Goal: Task Accomplishment & Management: Manage account settings

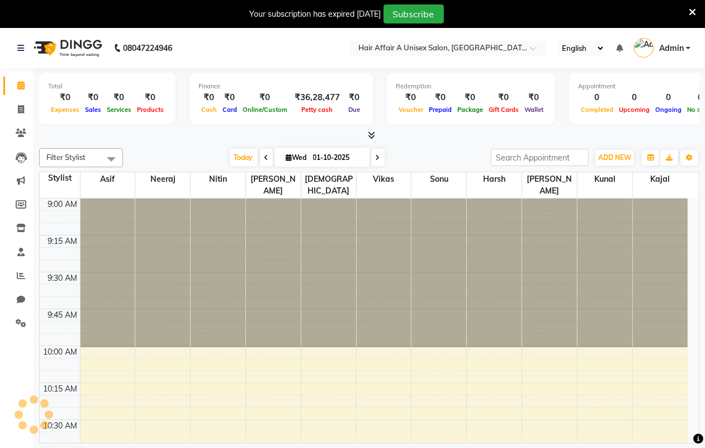
click at [692, 7] on icon at bounding box center [692, 12] width 7 height 10
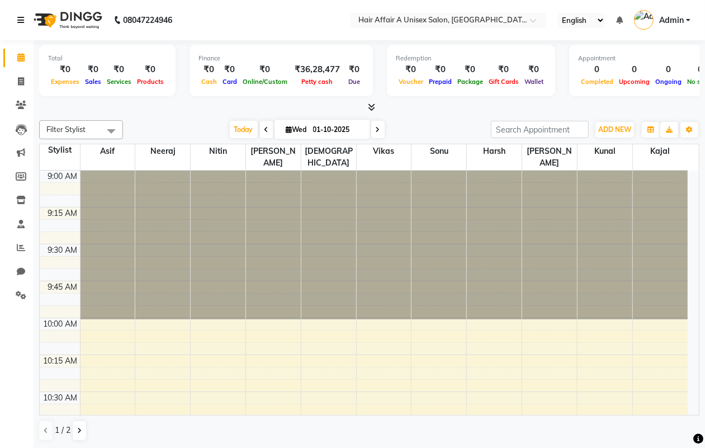
click at [18, 22] on icon at bounding box center [20, 20] width 7 height 8
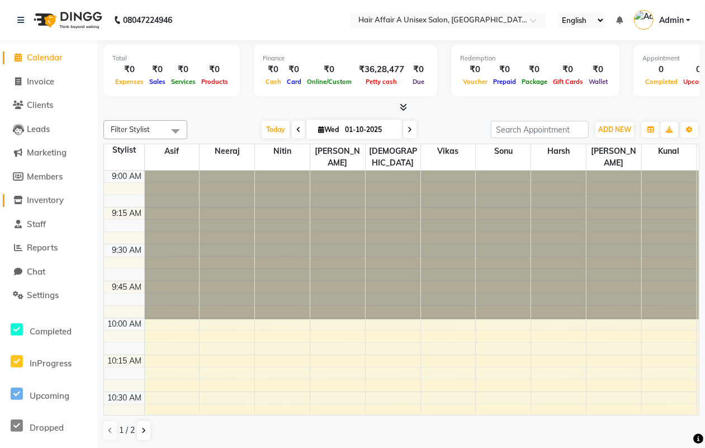
click at [51, 203] on span "Inventory" at bounding box center [45, 200] width 37 height 11
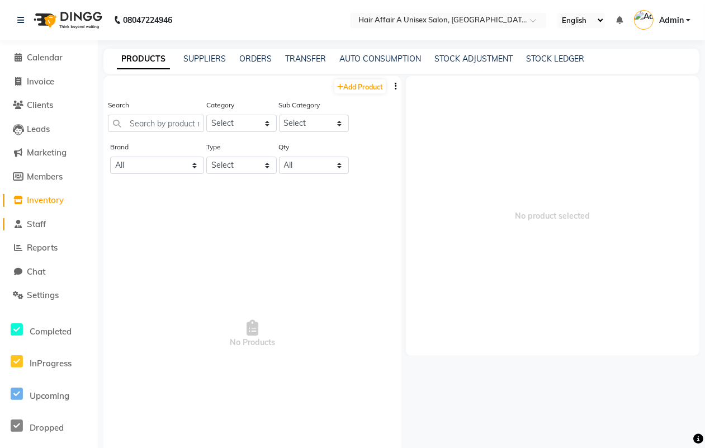
click at [44, 226] on span "Staff" at bounding box center [36, 224] width 19 height 11
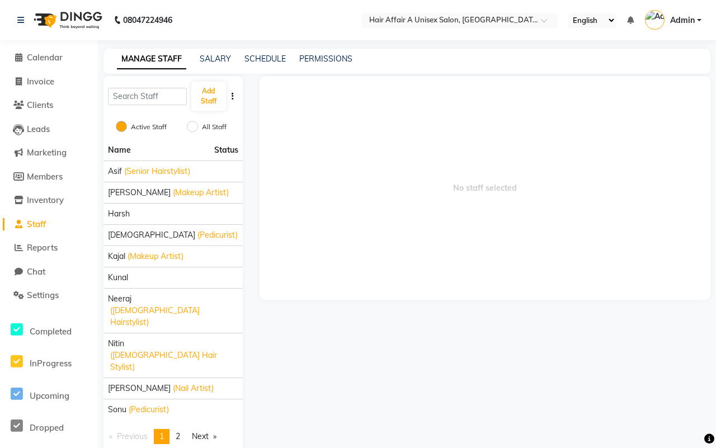
click at [43, 239] on li "Reports" at bounding box center [49, 248] width 98 height 24
click at [46, 247] on span "Reports" at bounding box center [42, 247] width 31 height 11
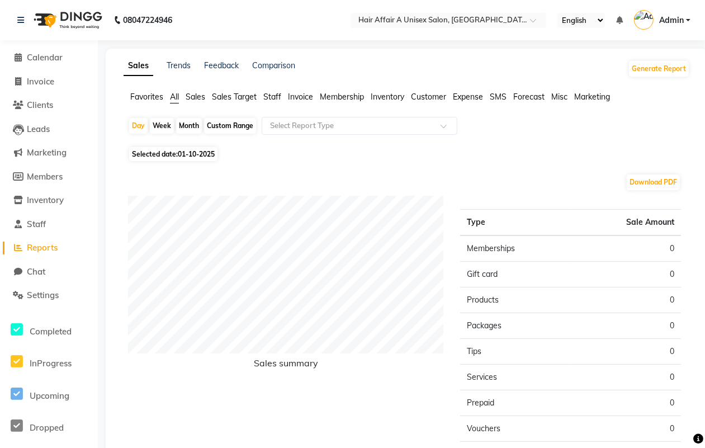
click at [272, 98] on span "Staff" at bounding box center [272, 97] width 18 height 10
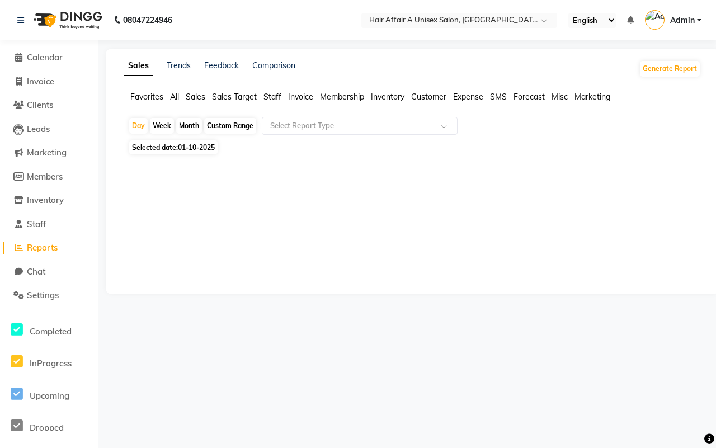
click at [196, 146] on span "01-10-2025" at bounding box center [196, 147] width 37 height 8
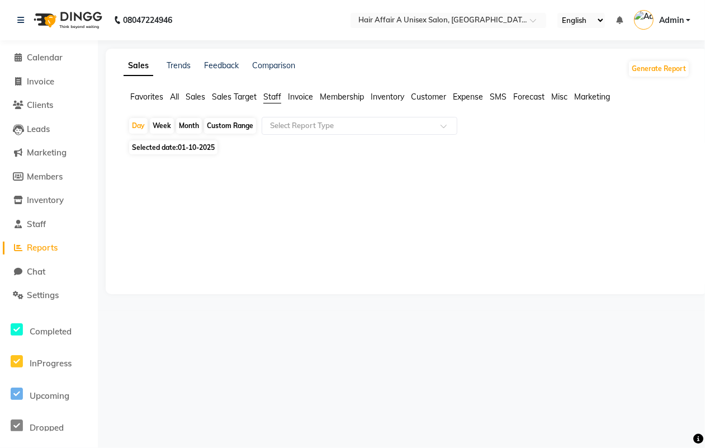
select select "10"
select select "2025"
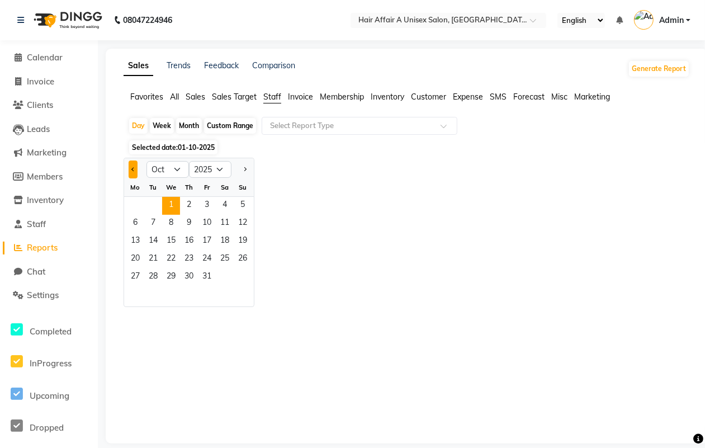
click at [132, 169] on span "Previous month" at bounding box center [133, 169] width 4 height 4
select select "9"
click at [136, 206] on span "1" at bounding box center [135, 206] width 18 height 18
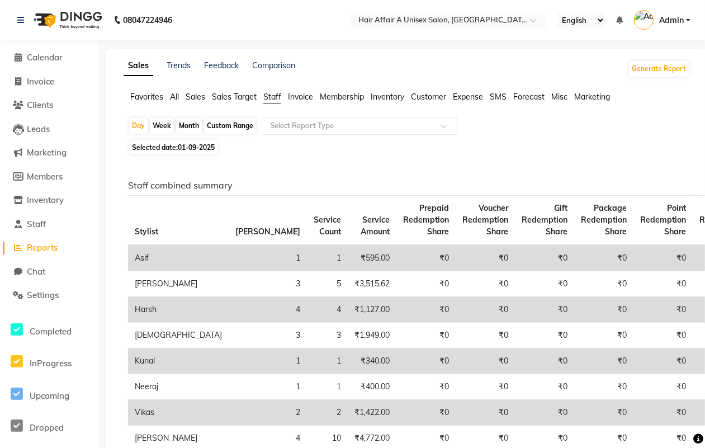
click at [160, 143] on span "Selected date: 01-09-2025" at bounding box center [173, 147] width 88 height 14
select select "9"
select select "2025"
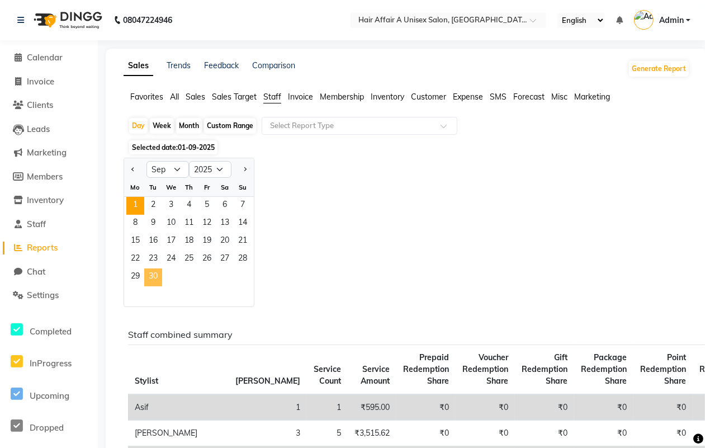
click at [153, 280] on span "30" at bounding box center [153, 277] width 18 height 18
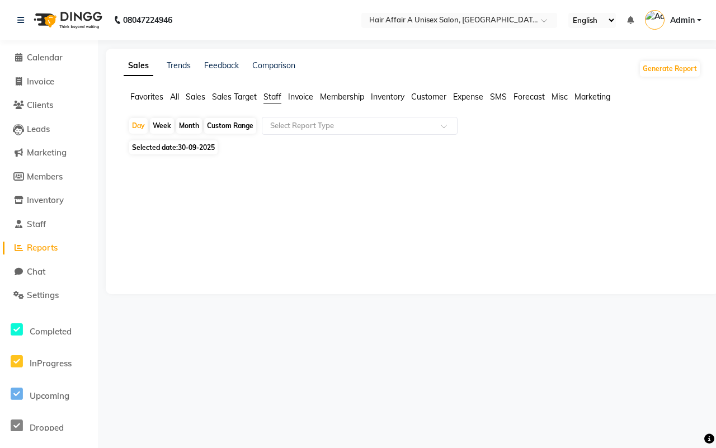
click at [221, 124] on div "Custom Range" at bounding box center [230, 126] width 52 height 16
select select "9"
select select "2025"
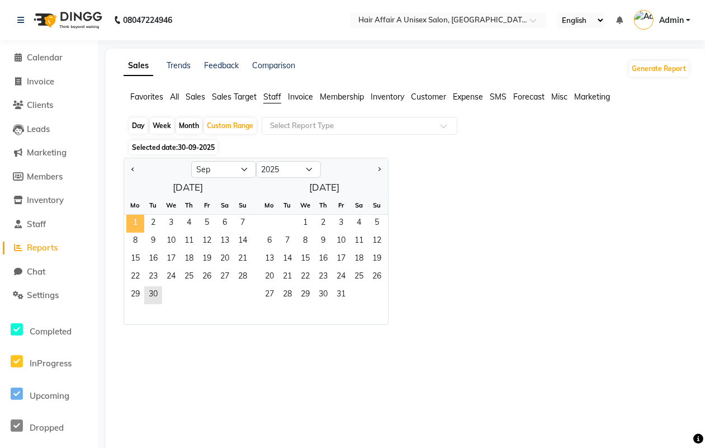
click at [132, 224] on span "1" at bounding box center [135, 224] width 18 height 18
click at [153, 290] on span "30" at bounding box center [153, 295] width 18 height 18
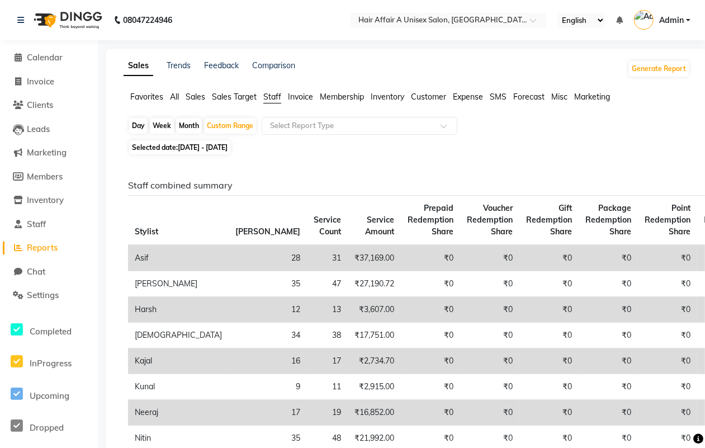
click at [15, 20] on div "08047224946" at bounding box center [95, 19] width 172 height 31
click at [21, 18] on icon at bounding box center [20, 20] width 7 height 8
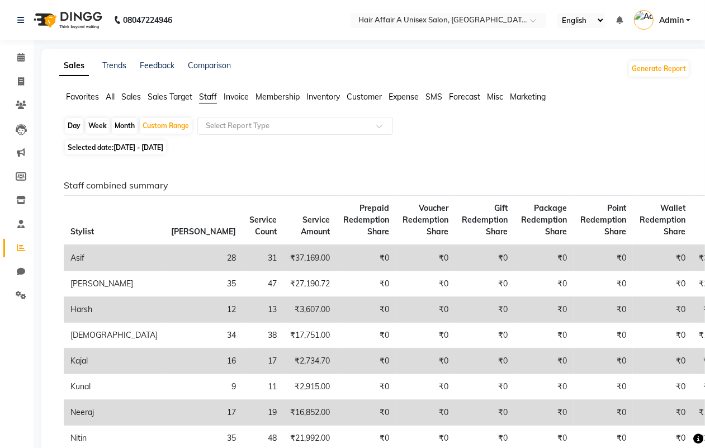
click at [244, 98] on span "Invoice" at bounding box center [236, 97] width 25 height 10
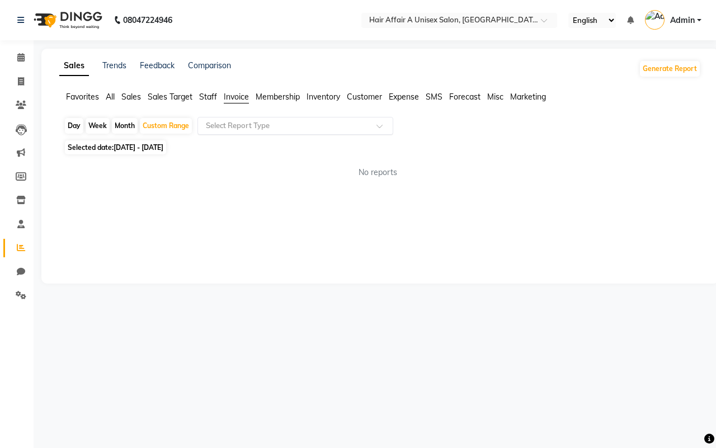
click at [255, 126] on input "text" at bounding box center [283, 125] width 161 height 11
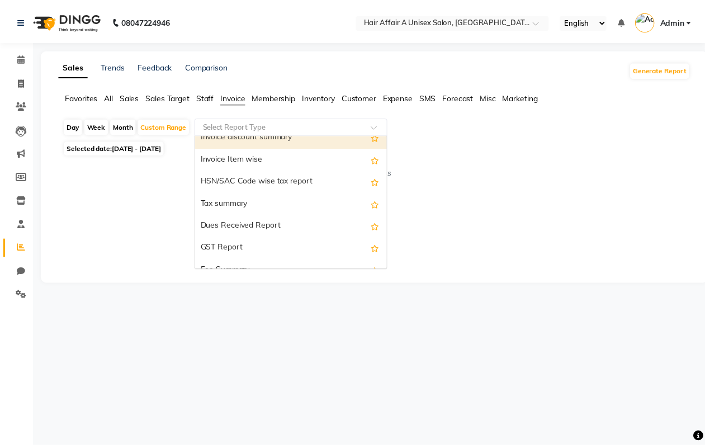
scroll to position [140, 0]
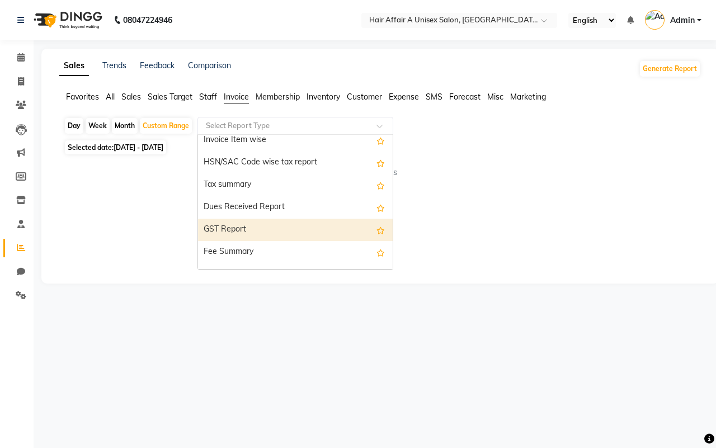
click at [236, 227] on div "GST Report" at bounding box center [295, 230] width 195 height 22
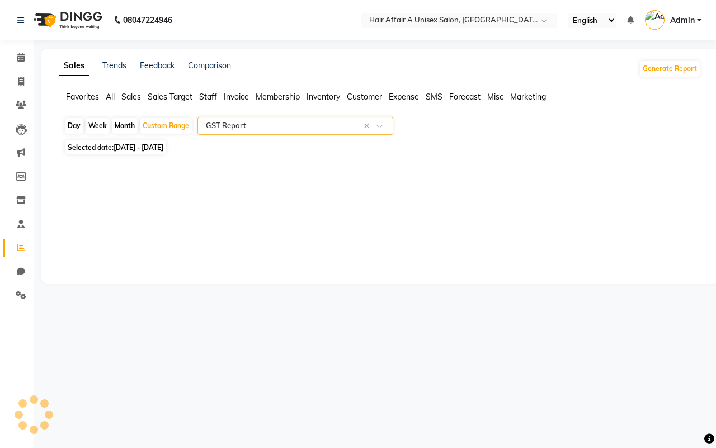
select select "full_report"
select select "csv"
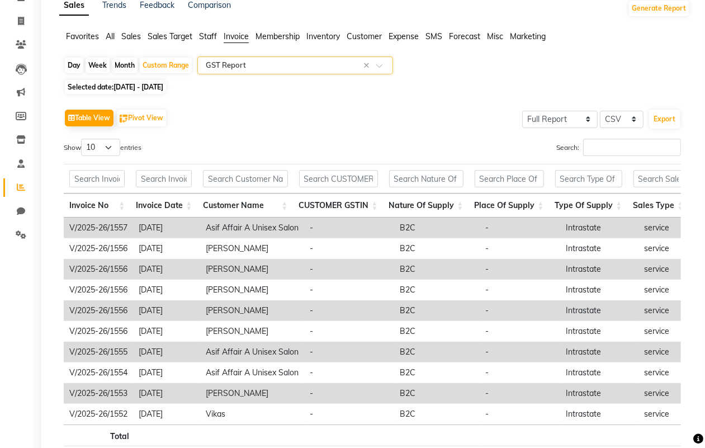
scroll to position [0, 0]
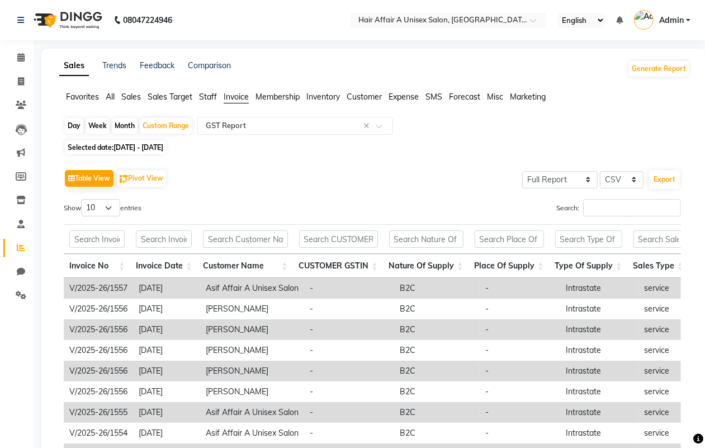
click at [16, 20] on div "08047224946" at bounding box center [95, 19] width 172 height 31
click at [22, 18] on icon at bounding box center [20, 20] width 7 height 8
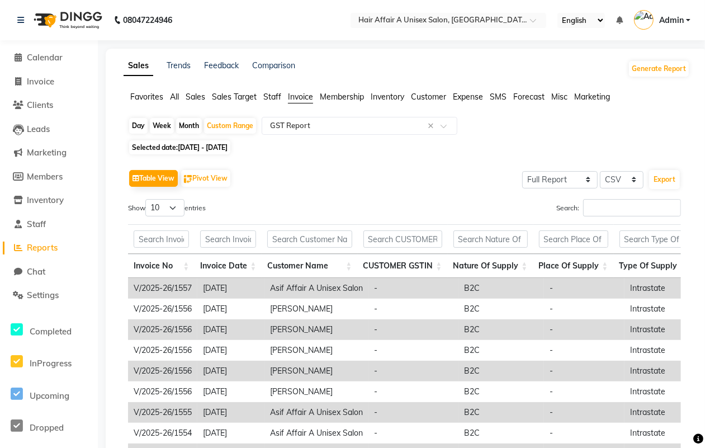
click at [44, 248] on span "Reports" at bounding box center [42, 247] width 31 height 11
click at [177, 70] on link "Trends" at bounding box center [179, 65] width 24 height 10
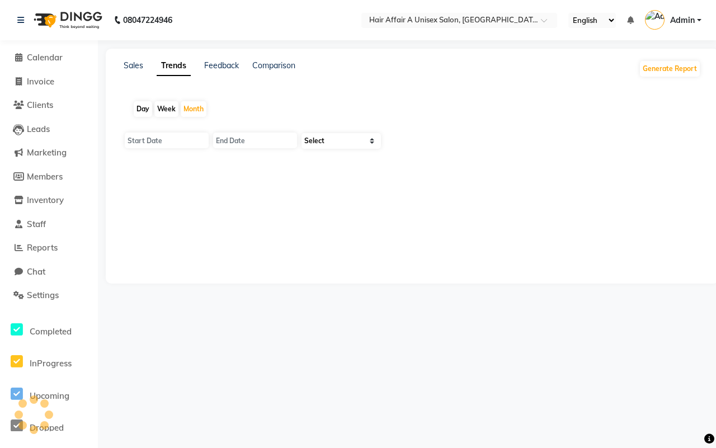
type input "01-10-2025"
type input "31-10-2025"
select select "by_client"
click at [48, 204] on span "Inventory" at bounding box center [45, 200] width 37 height 11
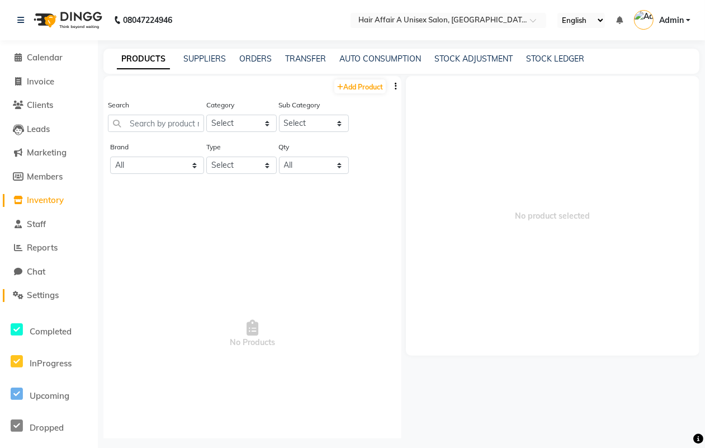
click at [43, 292] on span "Settings" at bounding box center [43, 295] width 32 height 11
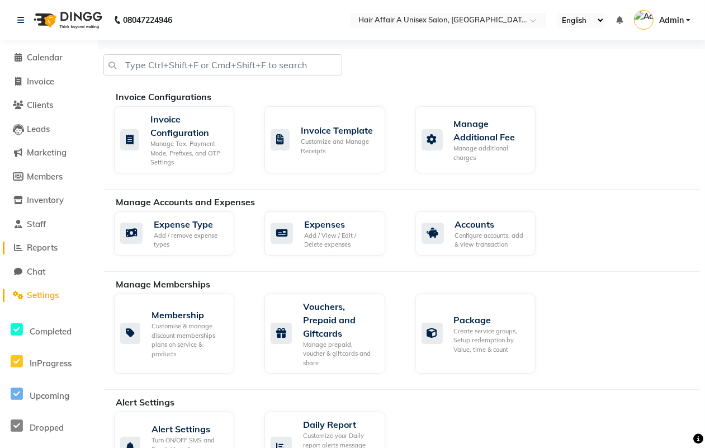
click at [41, 249] on span "Reports" at bounding box center [42, 247] width 31 height 11
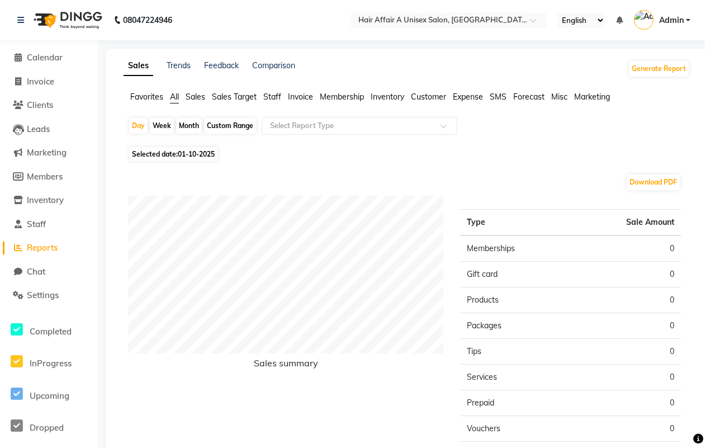
click at [395, 99] on span "Inventory" at bounding box center [388, 97] width 34 height 10
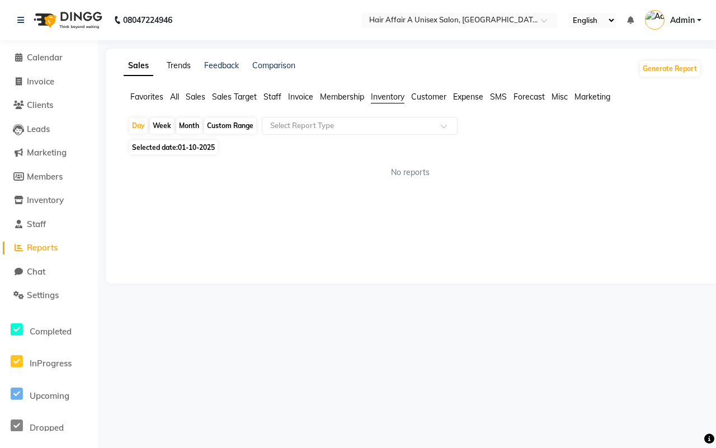
click at [180, 65] on link "Trends" at bounding box center [179, 65] width 24 height 10
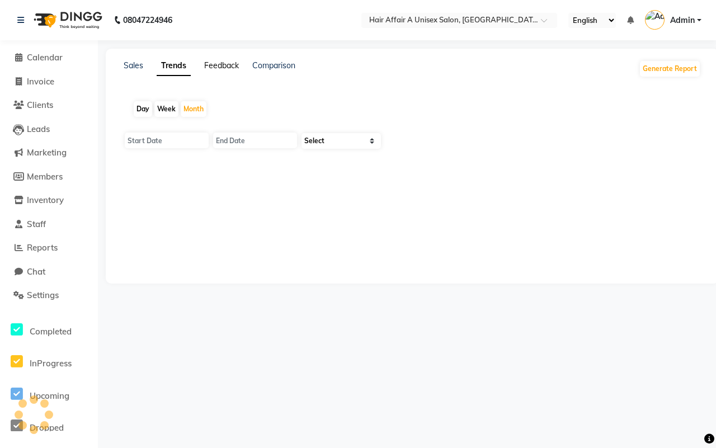
type input "01-10-2025"
type input "31-10-2025"
select select "by_client"
click at [236, 61] on link "Feedback" at bounding box center [221, 65] width 35 height 10
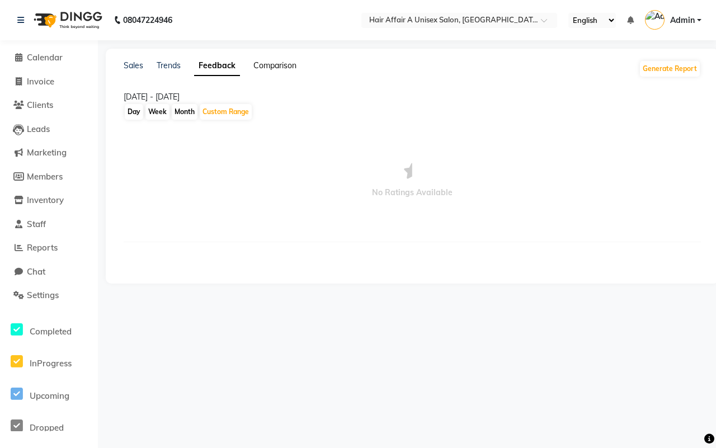
click at [278, 60] on link "Comparison" at bounding box center [274, 65] width 43 height 10
select select "single_date"
select select "single_date_dash"
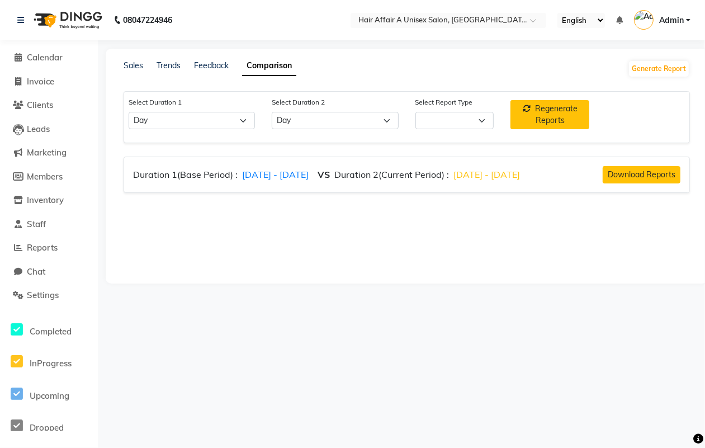
select select "comparison_report"
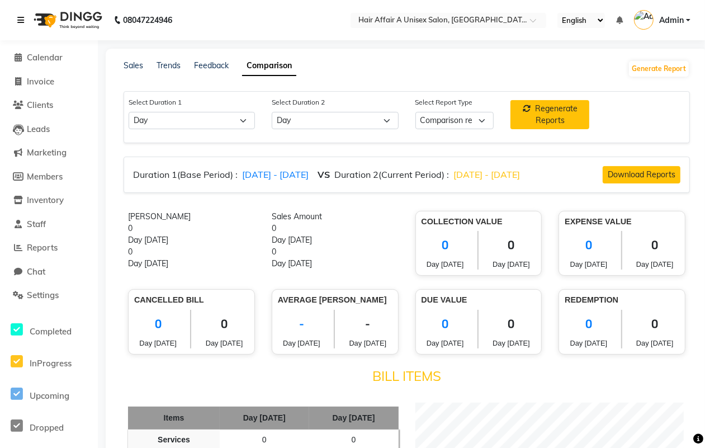
click at [20, 21] on icon at bounding box center [20, 20] width 7 height 8
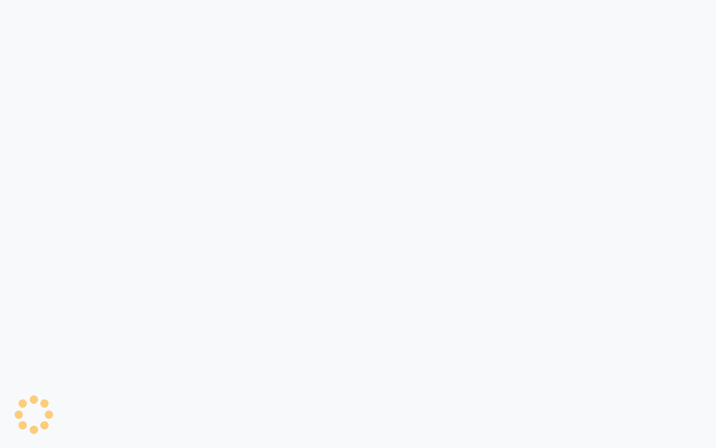
select select "single_date"
select select "single_date_dash"
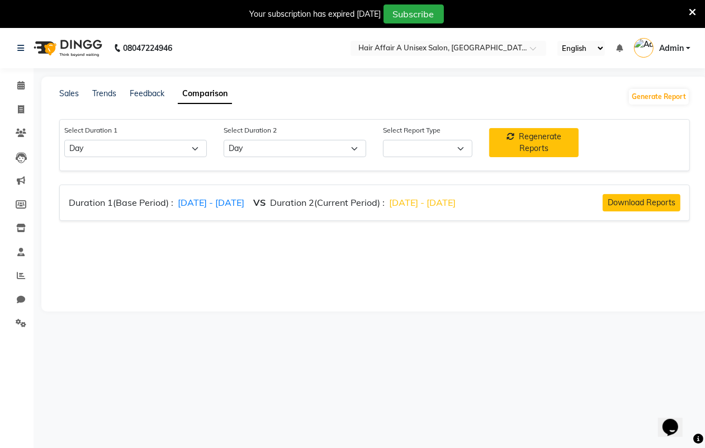
select select "comparison_report"
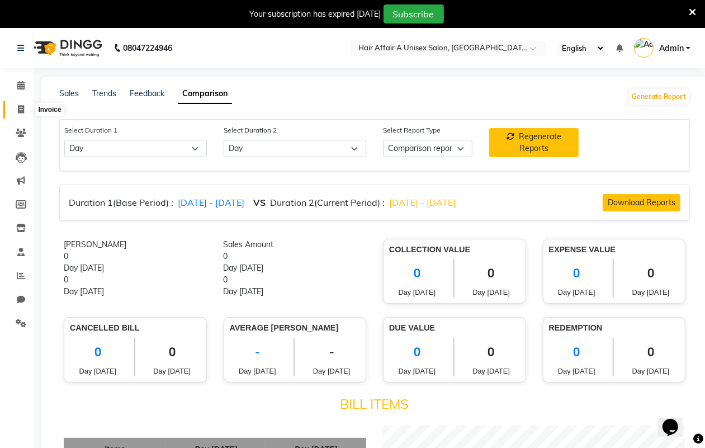
click at [27, 109] on span at bounding box center [21, 109] width 20 height 13
select select "service"
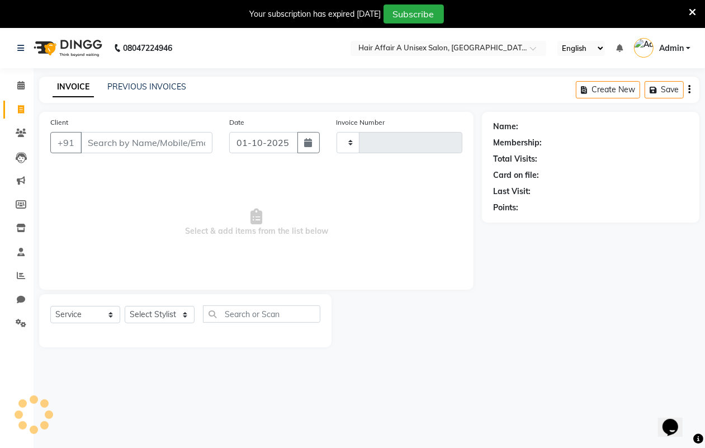
type input "1558"
select select "4464"
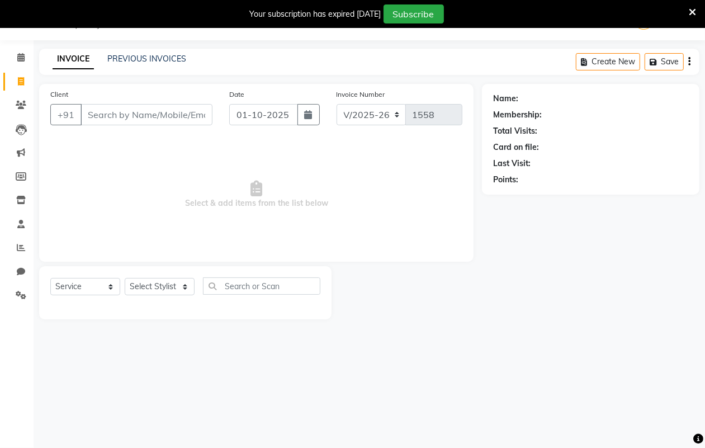
click at [688, 9] on div "Your subscription has expired [DATE] Subscribe" at bounding box center [346, 13] width 684 height 19
click at [692, 10] on icon at bounding box center [692, 12] width 7 height 10
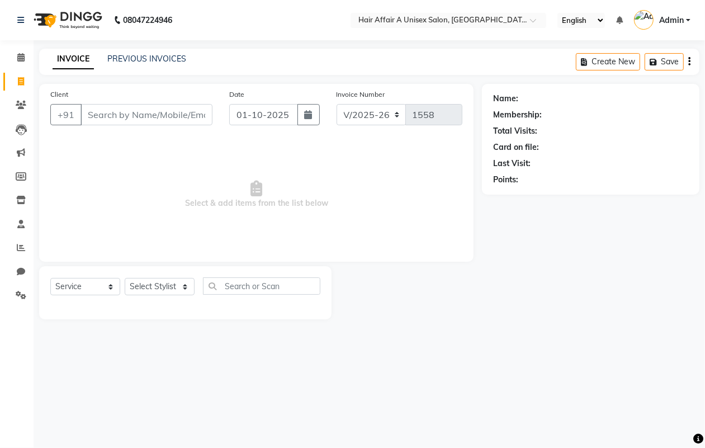
scroll to position [0, 0]
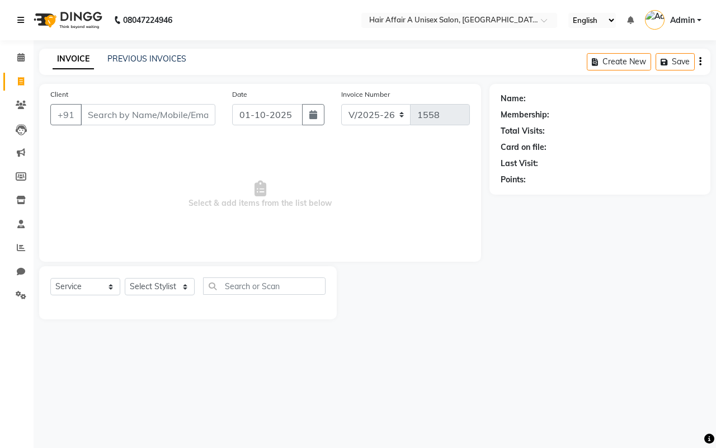
click at [20, 17] on icon at bounding box center [20, 20] width 7 height 8
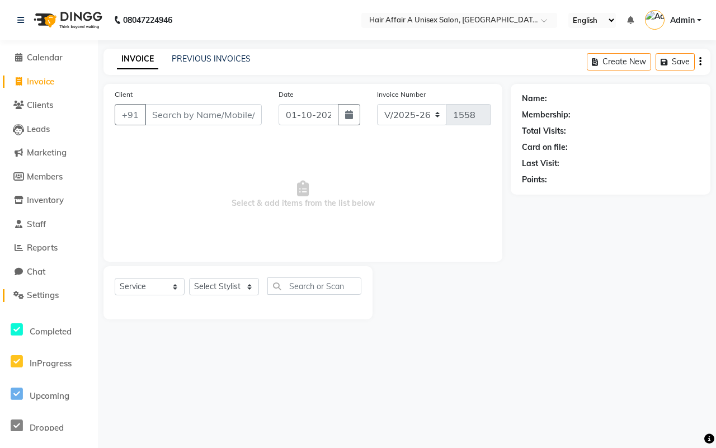
click at [42, 297] on span "Settings" at bounding box center [43, 295] width 32 height 11
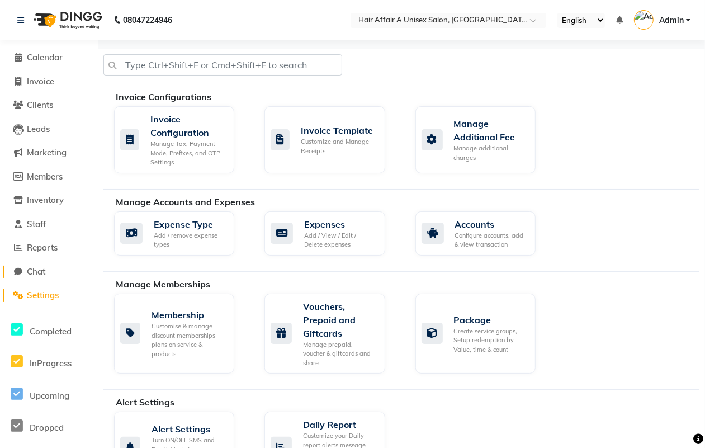
click at [37, 267] on span "Chat" at bounding box center [36, 271] width 18 height 11
select select "100"
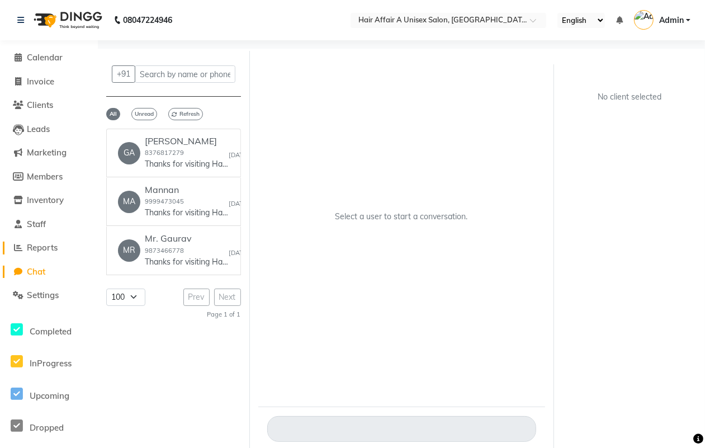
click at [31, 244] on span "Reports" at bounding box center [42, 247] width 31 height 11
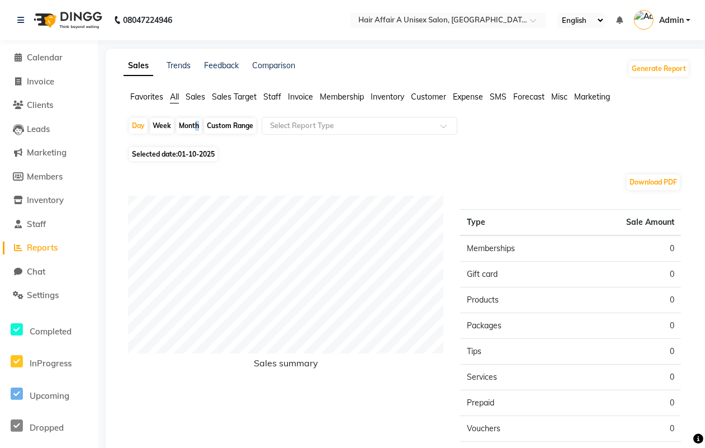
click at [193, 125] on div "Month" at bounding box center [189, 126] width 26 height 16
select select "10"
select select "2025"
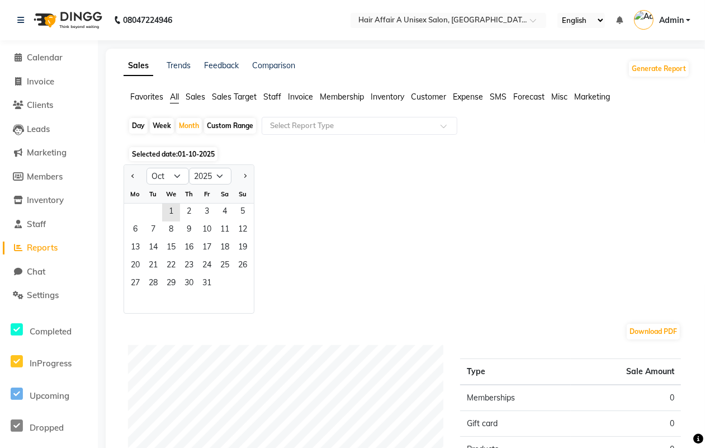
click at [239, 127] on div "Custom Range" at bounding box center [230, 126] width 52 height 16
select select "10"
select select "2025"
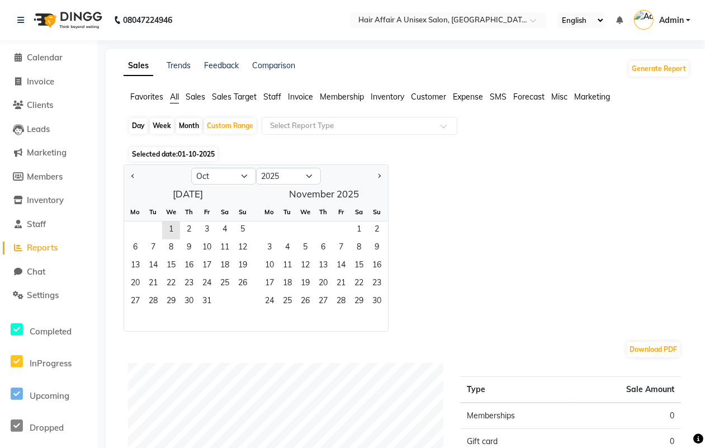
click at [165, 126] on div "Week" at bounding box center [162, 126] width 24 height 16
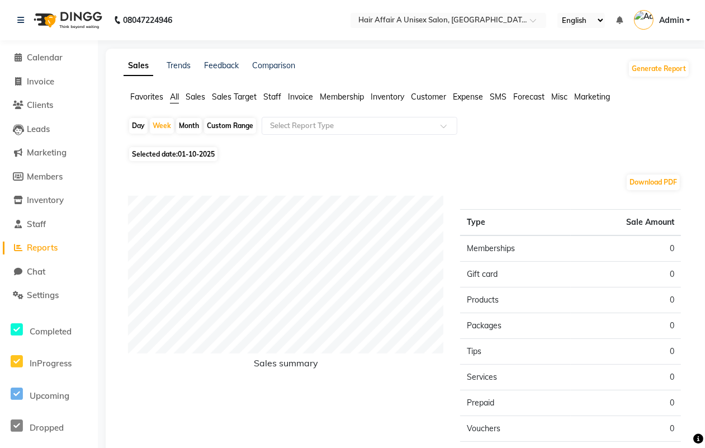
click at [186, 126] on div "Month" at bounding box center [189, 126] width 26 height 16
select select "10"
select select "2025"
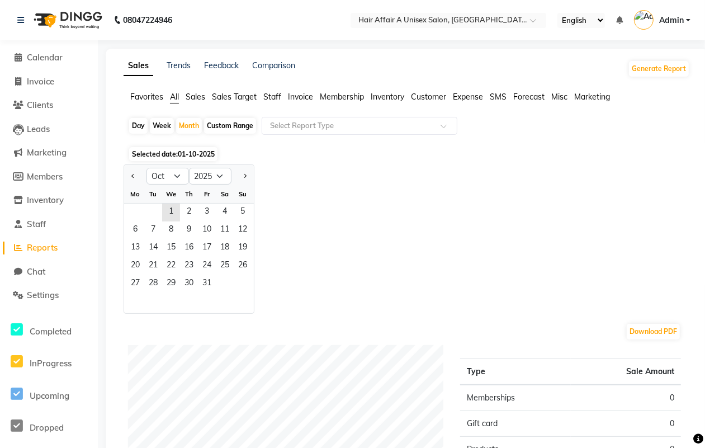
click at [144, 125] on div "Day" at bounding box center [138, 126] width 18 height 16
select select "10"
select select "2025"
click at [244, 98] on span "Sales Target" at bounding box center [234, 97] width 45 height 10
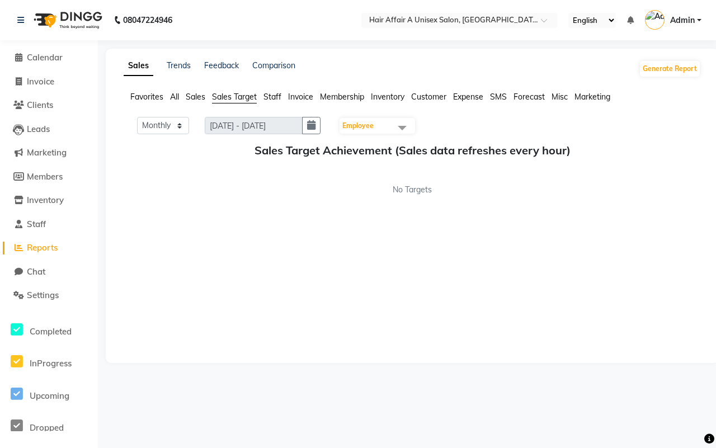
click at [196, 98] on span "Sales" at bounding box center [196, 97] width 20 height 10
select select "10"
select select "2025"
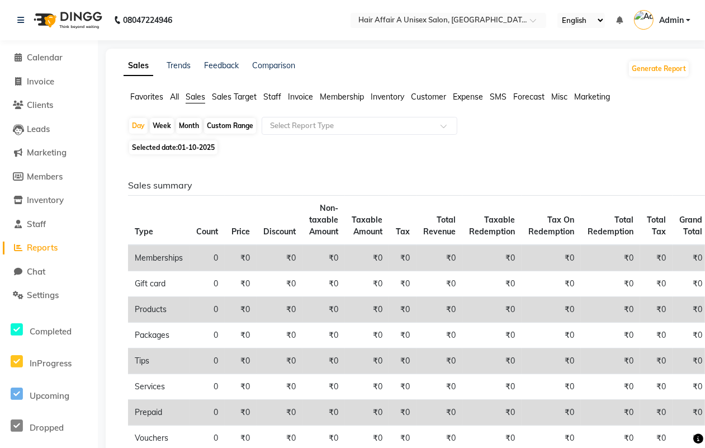
click at [236, 100] on span "Sales Target" at bounding box center [234, 97] width 45 height 10
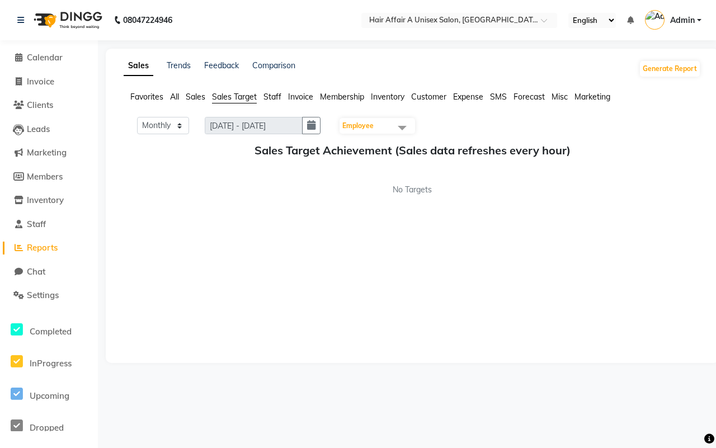
click at [371, 126] on span "Employee" at bounding box center [357, 125] width 31 height 8
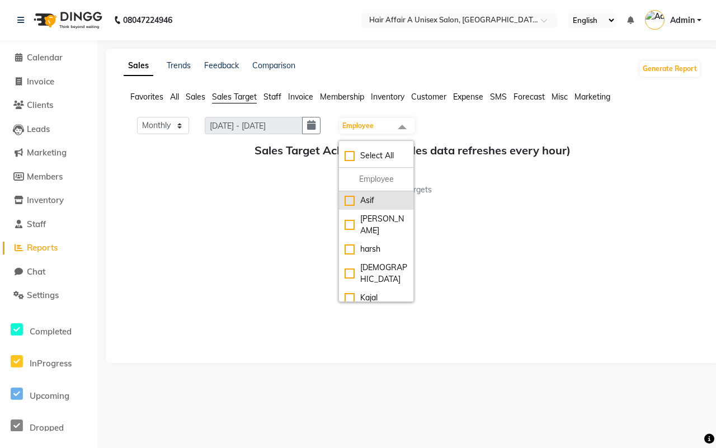
click at [377, 199] on div "Asif" at bounding box center [375, 201] width 63 height 12
checkbox input "true"
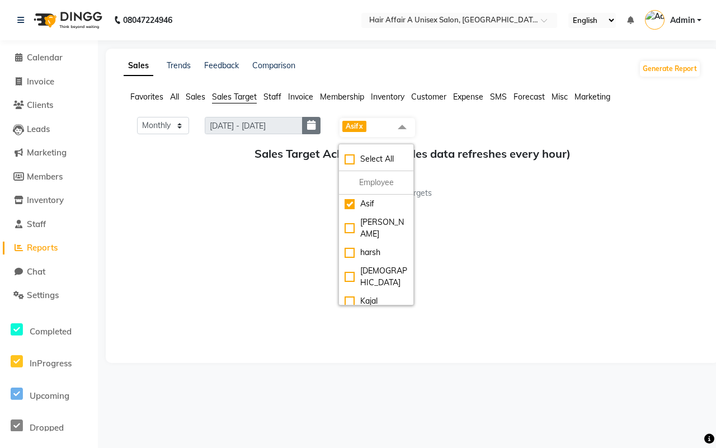
click at [315, 125] on icon "button" at bounding box center [311, 125] width 8 height 1
select select "10"
select select "2025"
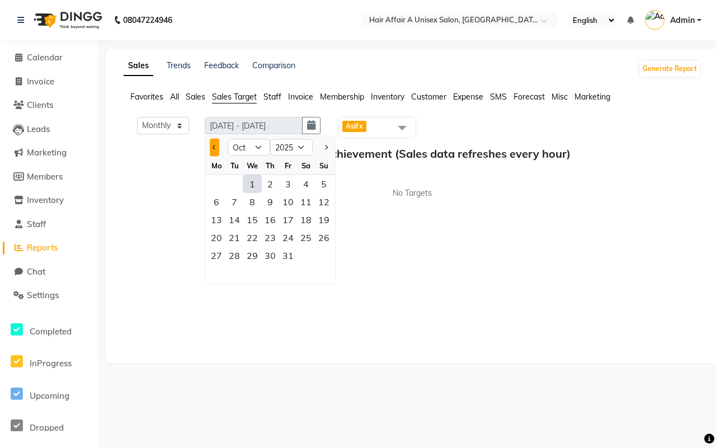
click at [215, 143] on button "Previous month" at bounding box center [215, 148] width 10 height 18
select select "9"
click at [220, 183] on div "1" at bounding box center [216, 184] width 18 height 18
type input "[DATE] - [DATE]"
click at [233, 257] on div "30" at bounding box center [234, 256] width 18 height 18
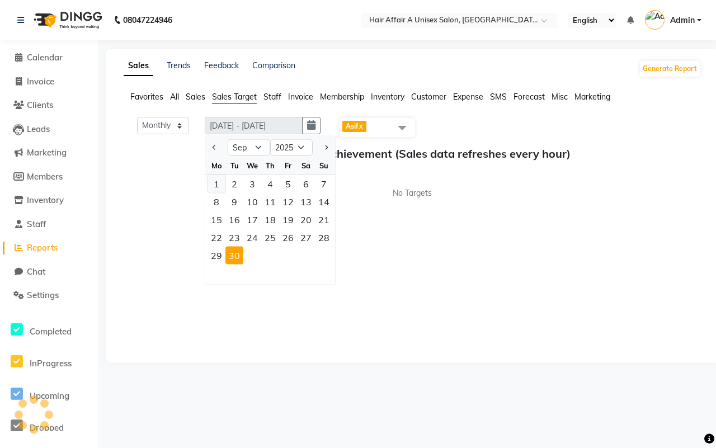
click at [219, 182] on div "1" at bounding box center [216, 184] width 18 height 18
click at [239, 256] on div "30" at bounding box center [234, 256] width 18 height 18
click at [416, 241] on div "Monthly Weekly [DATE] - [DATE] [DATE] Jan Feb Mar Apr May Jun [DATE] Aug Sep Oc…" at bounding box center [412, 234] width 577 height 235
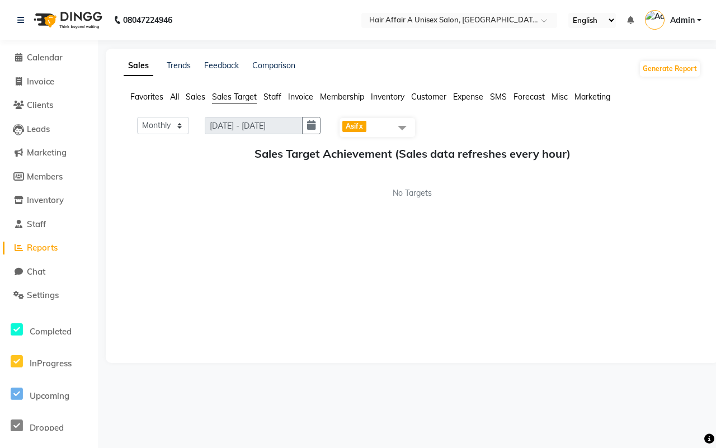
click at [363, 127] on link "x" at bounding box center [360, 126] width 5 height 8
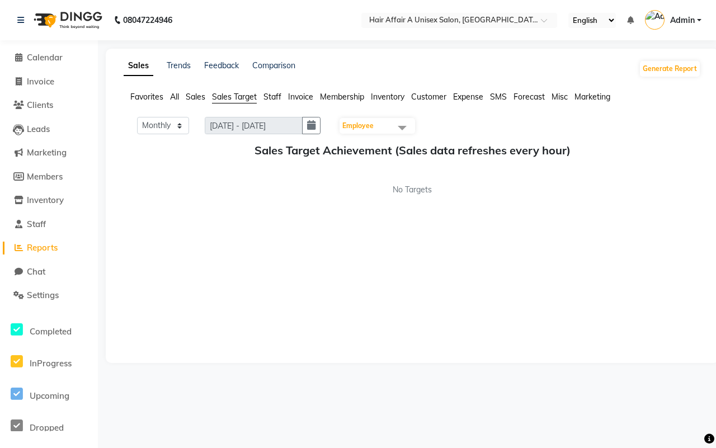
click at [562, 96] on span "Misc" at bounding box center [559, 97] width 16 height 10
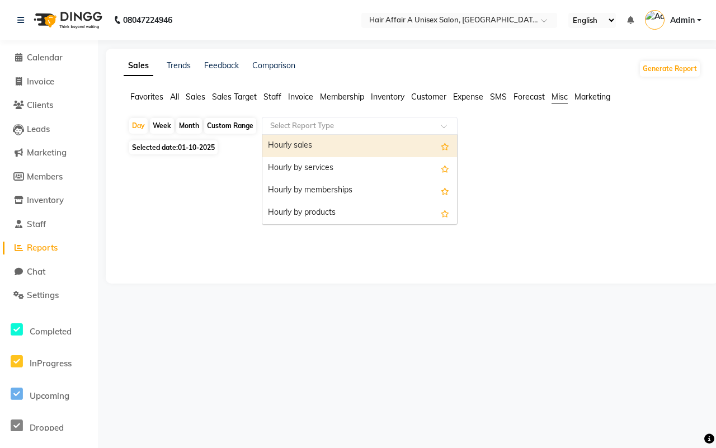
click at [325, 123] on input "text" at bounding box center [348, 125] width 161 height 11
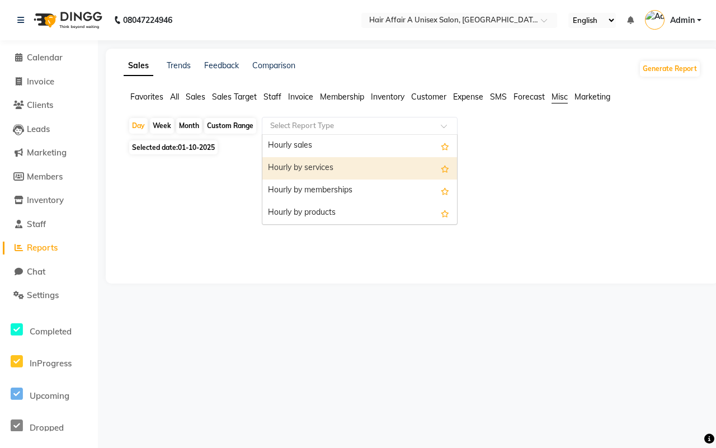
click at [316, 167] on div "Hourly by services" at bounding box center [359, 168] width 195 height 22
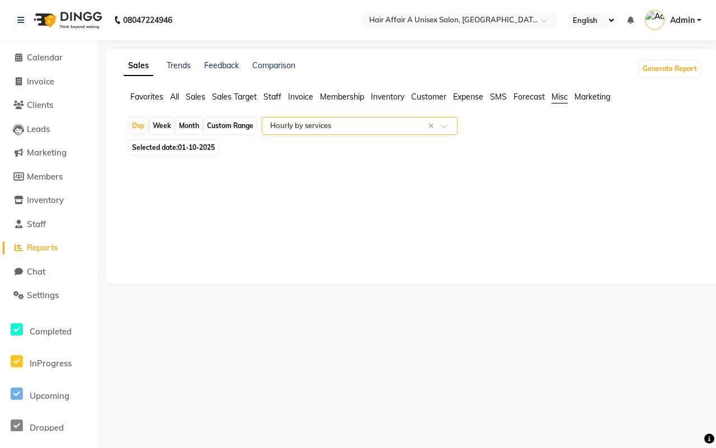
click at [318, 127] on input "text" at bounding box center [348, 125] width 161 height 11
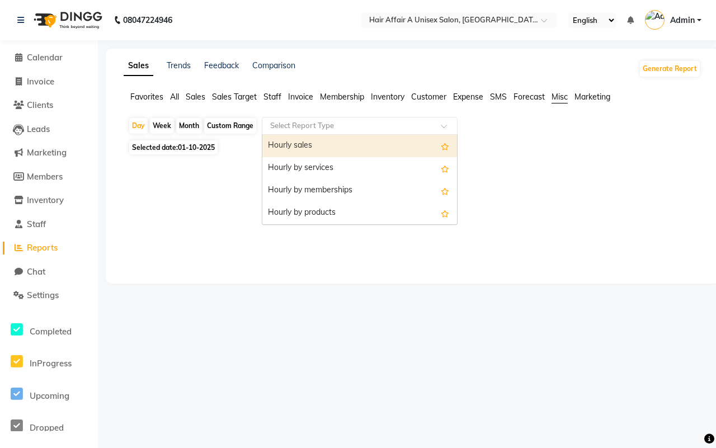
click at [443, 123] on div at bounding box center [359, 125] width 195 height 11
click at [295, 123] on input "text" at bounding box center [348, 125] width 161 height 11
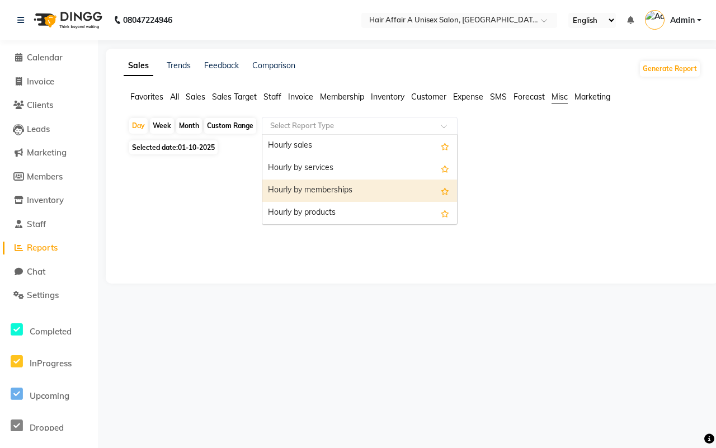
click at [201, 211] on div "Sales Trends Feedback Comparison Generate Report Favorites All Sales Sales Targ…" at bounding box center [412, 166] width 613 height 235
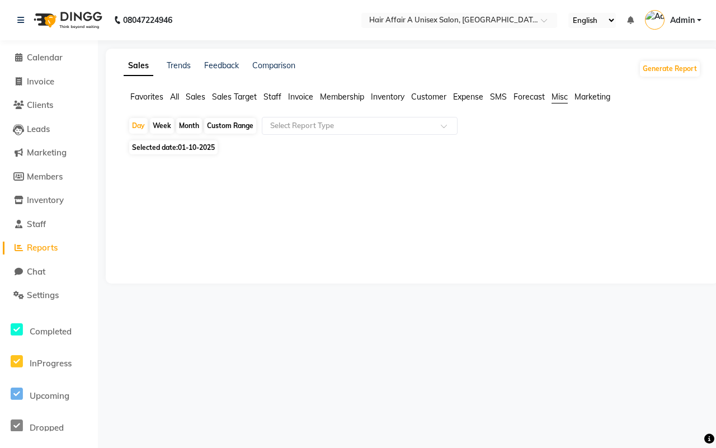
click at [145, 96] on span "Favorites" at bounding box center [146, 97] width 33 height 10
click at [177, 97] on span "All" at bounding box center [174, 97] width 9 height 10
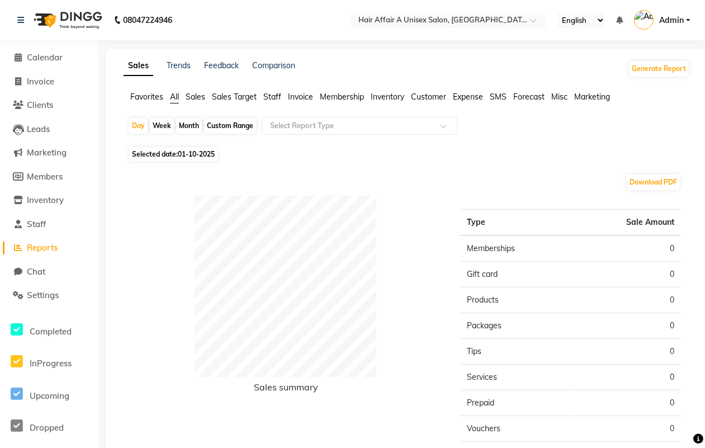
click at [203, 96] on span "Sales" at bounding box center [196, 97] width 20 height 10
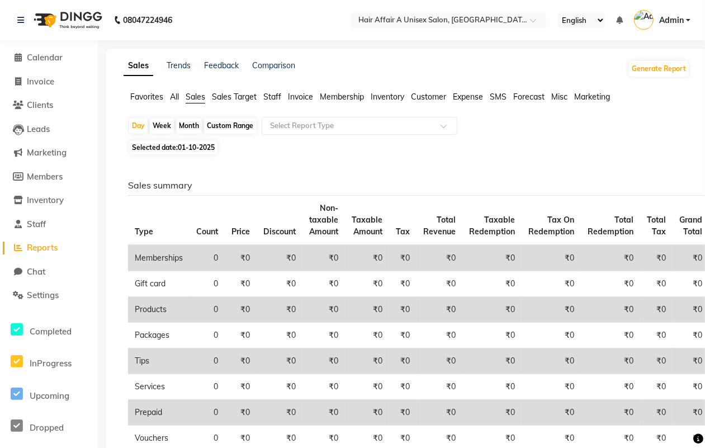
click at [37, 282] on li "Chat" at bounding box center [49, 272] width 98 height 24
click at [37, 292] on span "Settings" at bounding box center [43, 295] width 32 height 11
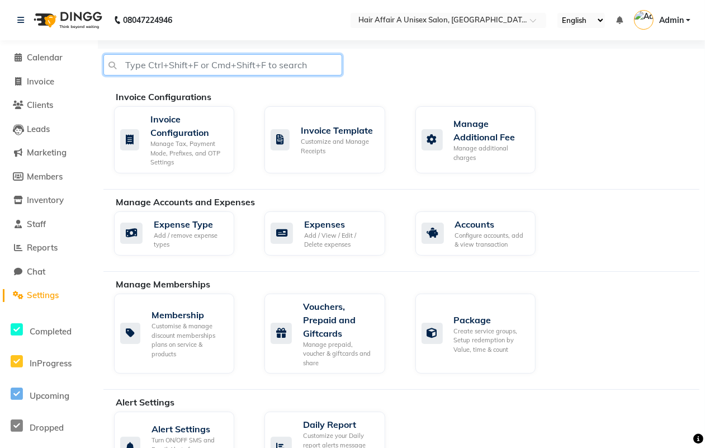
click at [235, 63] on input "text" at bounding box center [222, 64] width 239 height 21
click at [37, 201] on span "Inventory" at bounding box center [45, 200] width 37 height 11
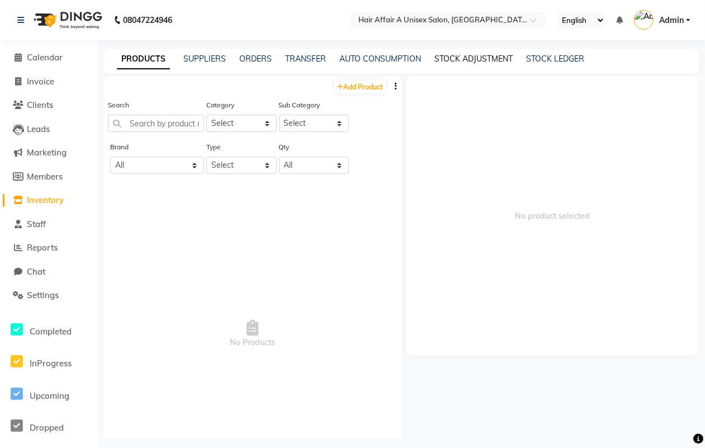
click at [470, 54] on link "STOCK ADJUSTMENT" at bounding box center [473, 59] width 78 height 10
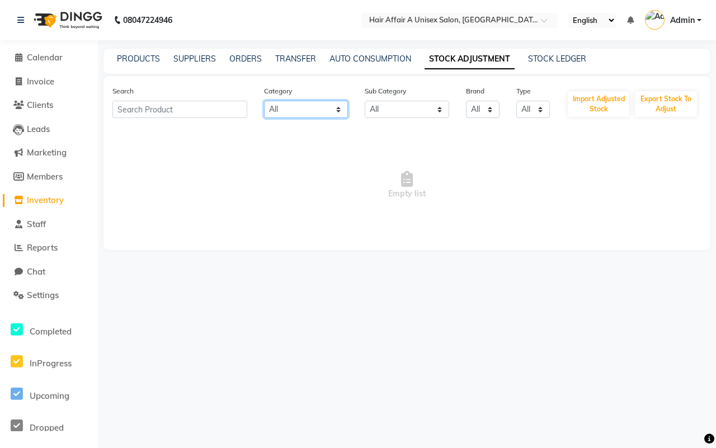
click at [319, 112] on select "All Hair Skin Makeup Personal Care Appliances [PERSON_NAME] Waxing Disposable T…" at bounding box center [306, 109] width 84 height 17
select select "574801100"
click at [264, 101] on select "All Hair Skin Makeup Personal Care Appliances [PERSON_NAME] Waxing Disposable T…" at bounding box center [306, 109] width 84 height 17
click at [401, 105] on select "All Cream Products Hair Rill [MEDICAL_DATA] Salon Use Casmara Retail Olaplex Sa…" at bounding box center [407, 109] width 84 height 17
select select "574801701"
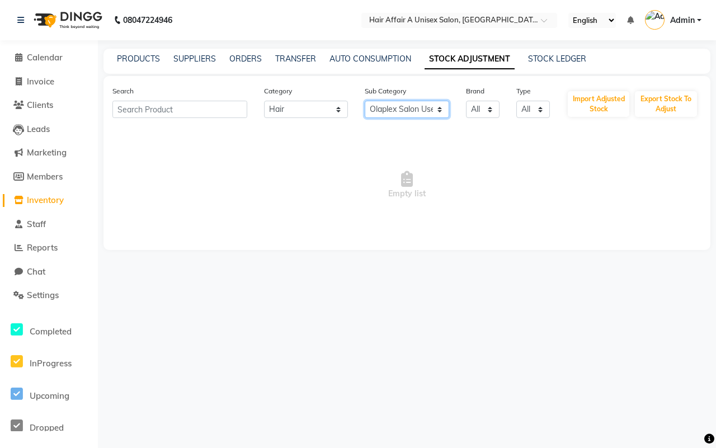
click at [365, 101] on select "All Cream Products Hair Rill [MEDICAL_DATA] Salon Use Casmara Retail Olaplex Sa…" at bounding box center [407, 109] width 84 height 17
click at [476, 110] on select "All" at bounding box center [483, 109] width 34 height 17
click at [466, 101] on select "All" at bounding box center [483, 109] width 34 height 17
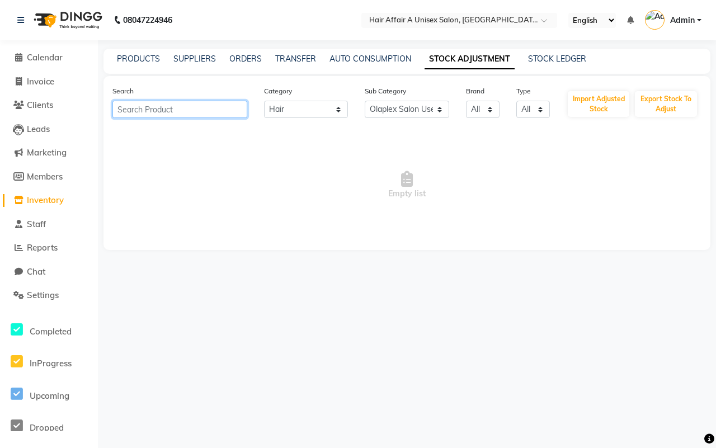
click at [138, 106] on input "text" at bounding box center [179, 109] width 135 height 17
click at [299, 58] on link "TRANSFER" at bounding box center [295, 59] width 41 height 10
select select "sender"
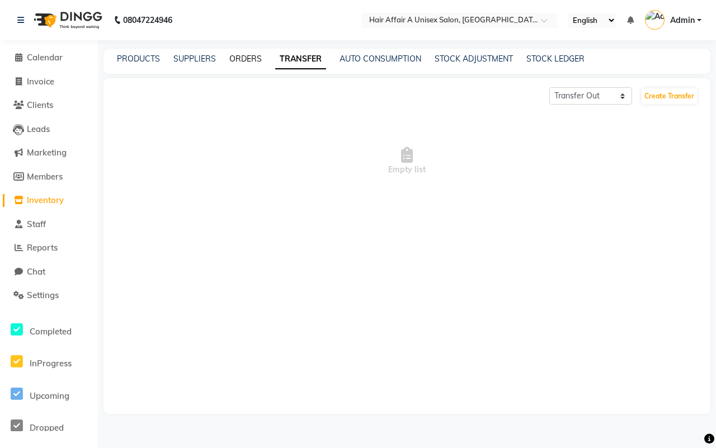
click at [248, 57] on link "ORDERS" at bounding box center [245, 59] width 32 height 10
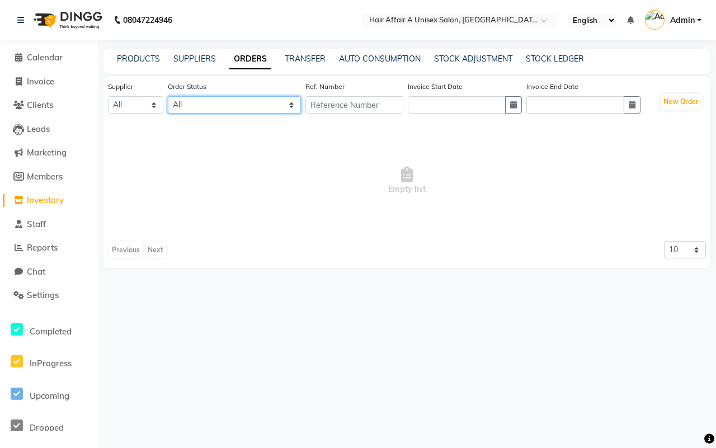
click at [229, 99] on select "All ORDERED PARTIAL-RECEIVED RECEIVED CANCELLED RETURNED" at bounding box center [234, 104] width 133 height 17
click at [182, 61] on link "SUPPLIERS" at bounding box center [194, 59] width 42 height 10
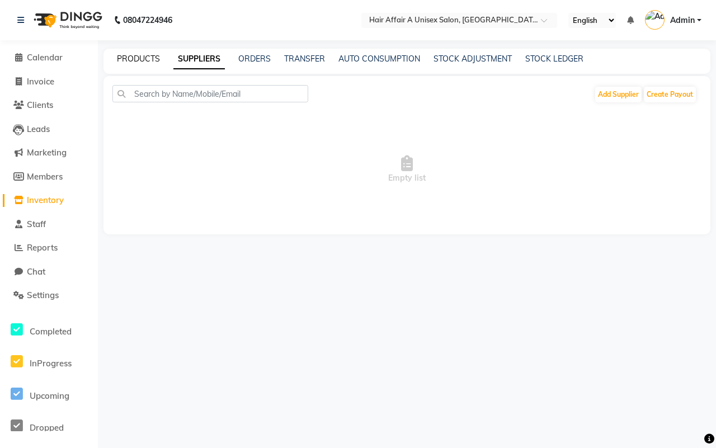
click at [144, 60] on link "PRODUCTS" at bounding box center [138, 59] width 43 height 10
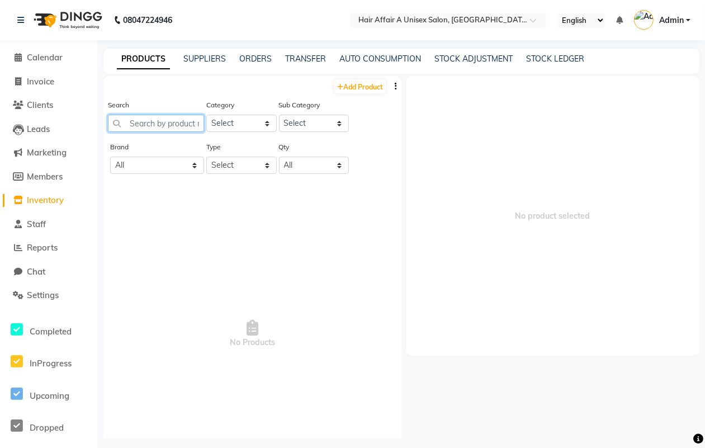
click at [171, 122] on input "text" at bounding box center [156, 123] width 96 height 17
click at [234, 124] on select "Select Hair Skin Makeup Personal Care Appliances [PERSON_NAME] Waxing Disposabl…" at bounding box center [241, 123] width 70 height 17
click at [332, 319] on span "No Products" at bounding box center [253, 334] width 276 height 280
click at [309, 120] on select "Select" at bounding box center [314, 123] width 70 height 17
click at [236, 124] on select "Select Hair Skin Makeup Personal Care Appliances [PERSON_NAME] Waxing Disposabl…" at bounding box center [241, 123] width 70 height 17
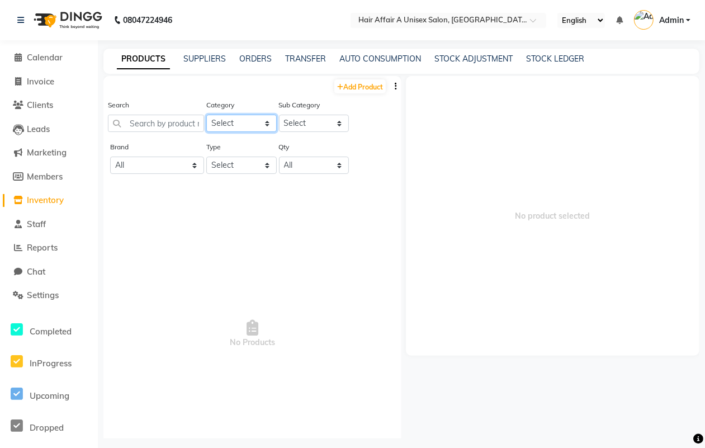
select select "574801800"
click at [206, 115] on select "Select Hair Skin Makeup Personal Care Appliances [PERSON_NAME] Waxing Disposabl…" at bounding box center [241, 123] width 70 height 17
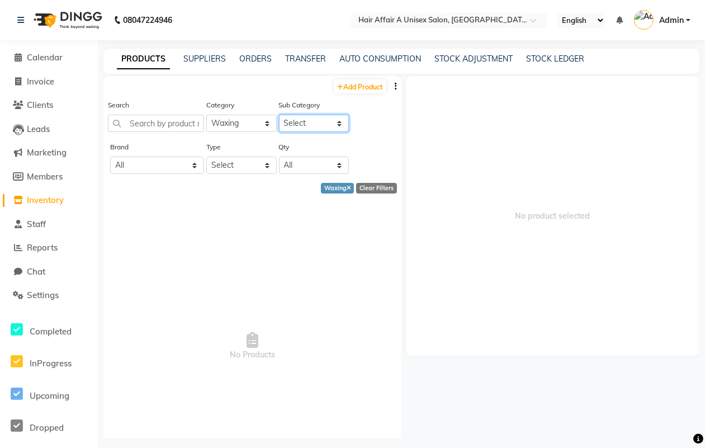
click at [303, 121] on select "Select Honey Liposoulable Brazilian Pre Post Massage Cream Strips Appliances Br…" at bounding box center [314, 123] width 70 height 17
select select "574801803"
click at [279, 115] on select "Select Honey Liposoulable Brazilian Pre Post Massage Cream Strips Appliances Br…" at bounding box center [314, 123] width 70 height 17
click at [165, 164] on select "All" at bounding box center [157, 165] width 94 height 17
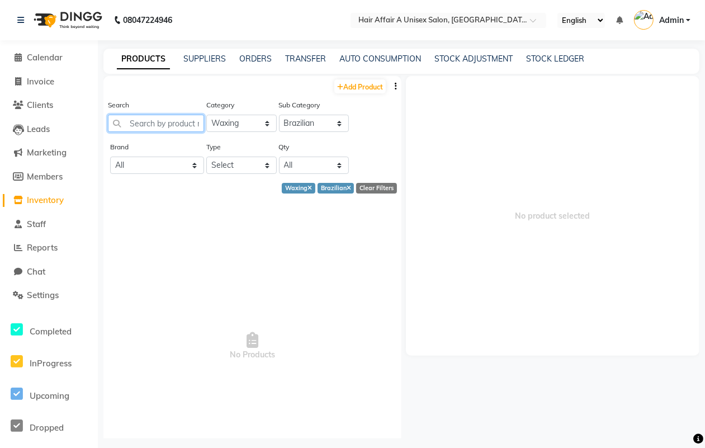
click at [158, 126] on input "text" at bounding box center [156, 123] width 96 height 17
click at [48, 65] on li "Calendar" at bounding box center [49, 58] width 98 height 24
click at [51, 79] on span "Invoice" at bounding box center [40, 81] width 27 height 11
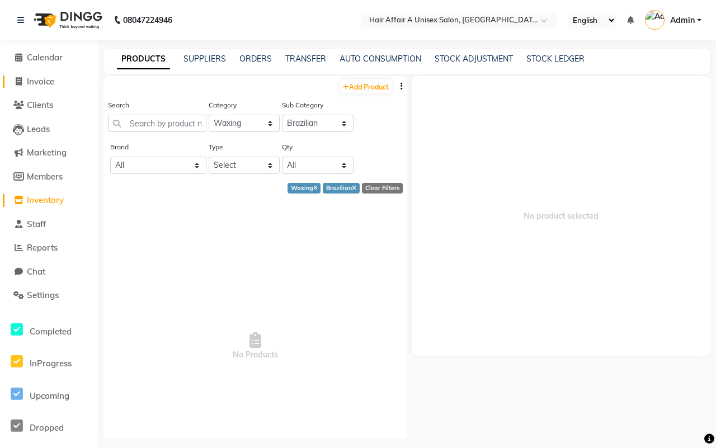
select select "4464"
select select "service"
